Goal: Navigation & Orientation: Find specific page/section

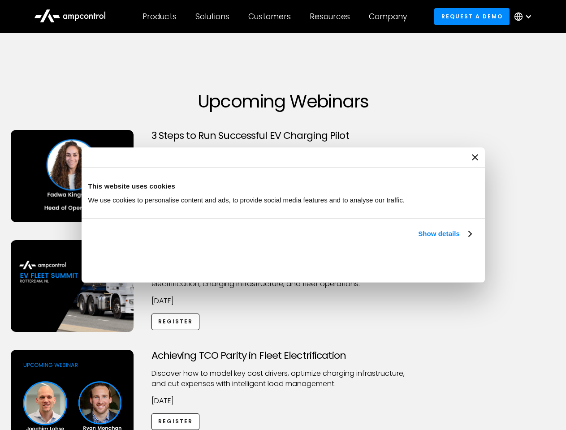
click at [418, 239] on link "Show details" at bounding box center [444, 234] width 53 height 11
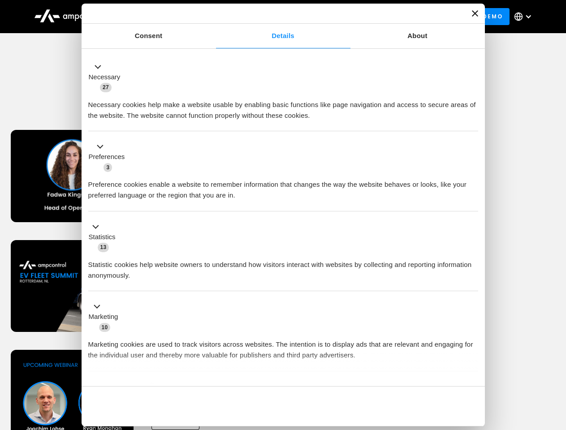
click at [472, 121] on div "Necessary cookies help make a website usable by enabling basic functions like p…" at bounding box center [283, 107] width 390 height 28
click at [556, 361] on div "Achieving TCO Parity in Fleet Electrification Discover how to model key cost dr…" at bounding box center [283, 420] width 563 height 141
click at [276, 17] on div "Customers" at bounding box center [269, 17] width 43 height 10
click at [159, 17] on div "Products" at bounding box center [160, 17] width 34 height 10
click at [213, 17] on div "Solutions" at bounding box center [212, 17] width 34 height 10
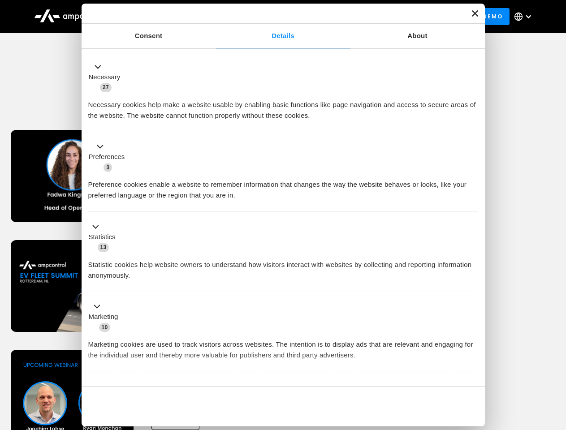
click at [271, 17] on div "Customers" at bounding box center [269, 17] width 43 height 10
click at [332, 17] on div "Resources" at bounding box center [330, 17] width 40 height 10
click at [391, 17] on div "Company" at bounding box center [388, 17] width 38 height 10
click at [525, 17] on div at bounding box center [528, 16] width 7 height 7
